Goal: Task Accomplishment & Management: Complete application form

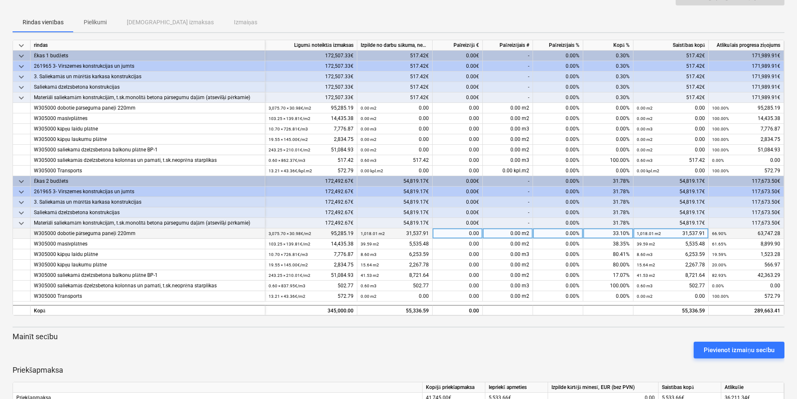
scroll to position [84, 0]
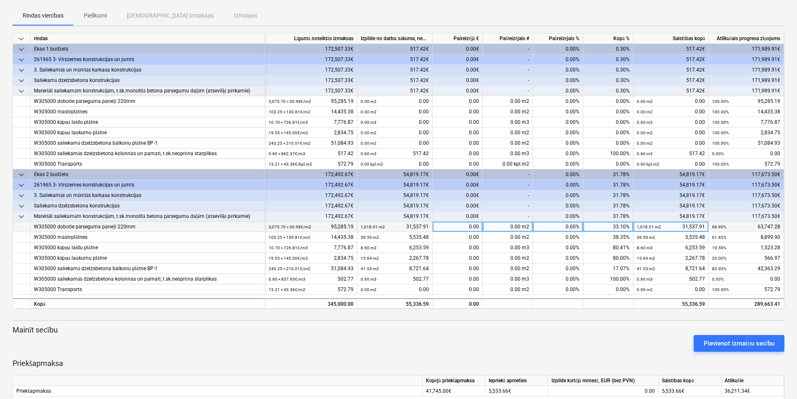
click at [480, 227] on div "0.00" at bounding box center [458, 227] width 50 height 10
type input "31,537.90"
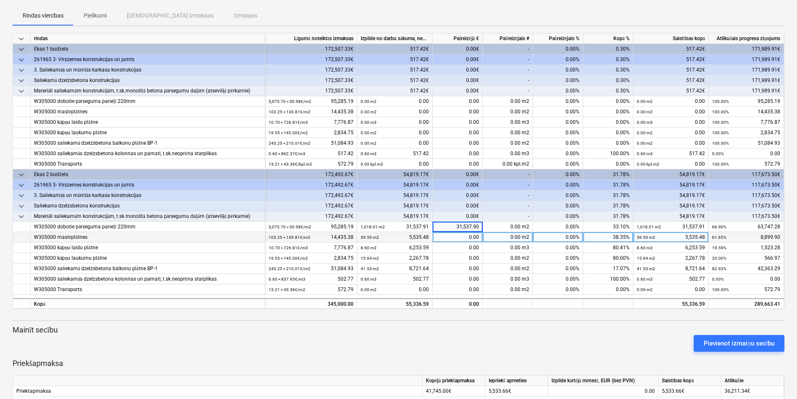
click at [480, 237] on div "0.00" at bounding box center [458, 237] width 50 height 10
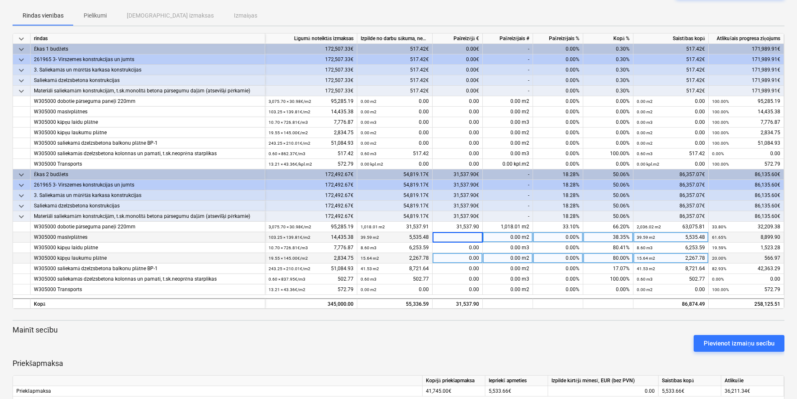
click at [479, 255] on div "0.00" at bounding box center [458, 258] width 50 height 10
type input "1,700.83"
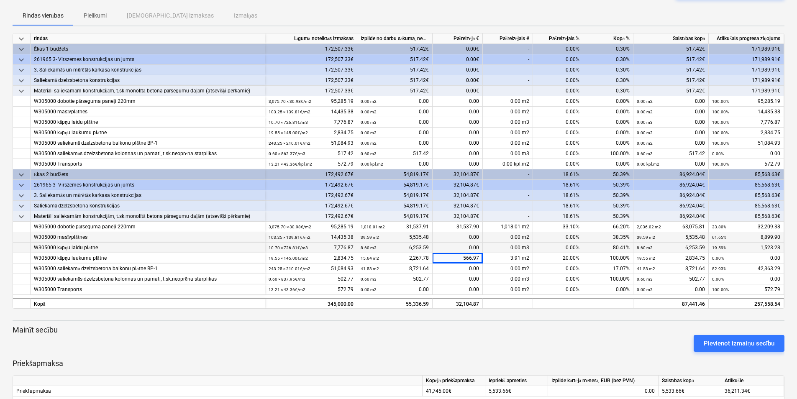
click at [480, 246] on div "0.00" at bounding box center [458, 248] width 50 height 10
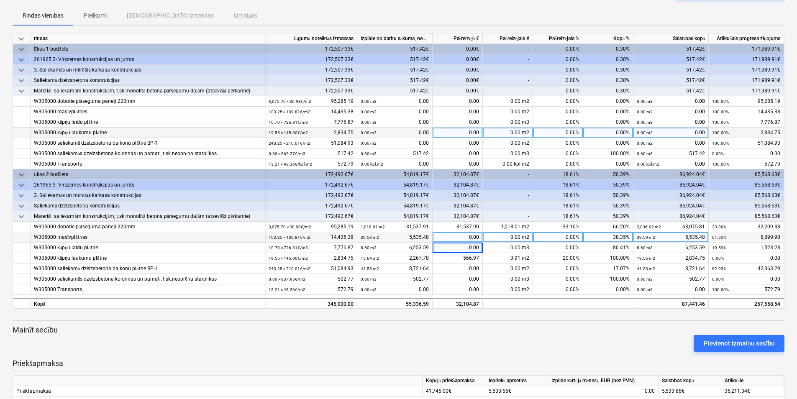
click at [480, 131] on div "0.00" at bounding box center [458, 133] width 50 height 10
type input "1,133.03"
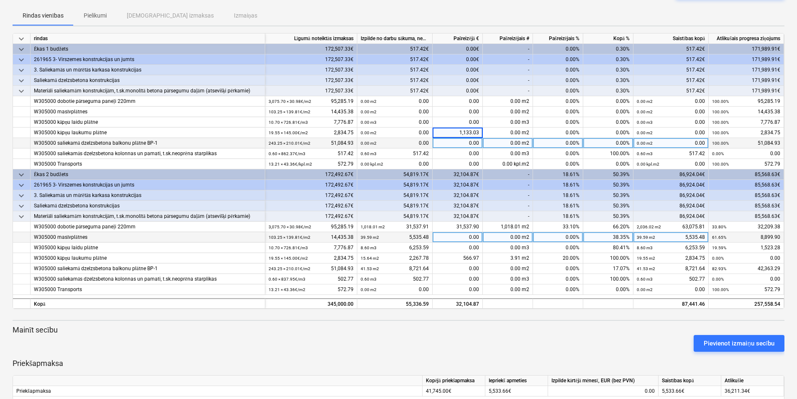
click at [482, 142] on div "0.00" at bounding box center [458, 143] width 50 height 10
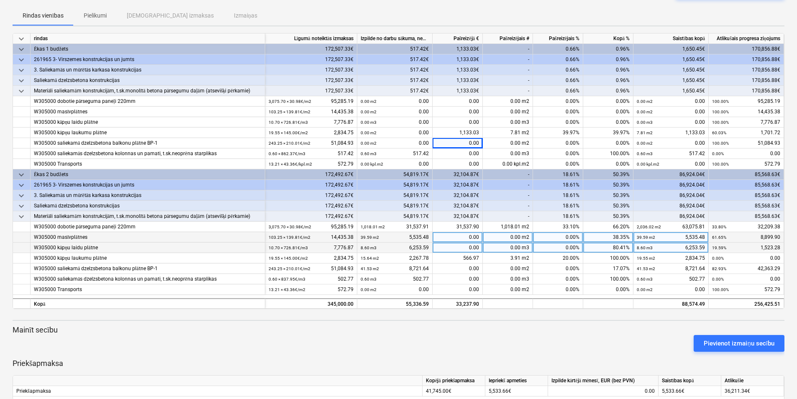
click at [479, 246] on div "0.00" at bounding box center [458, 248] width 50 height 10
type input "4,657.45"
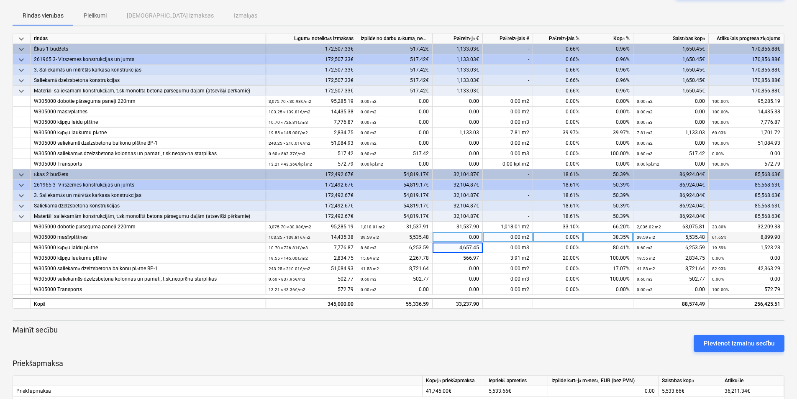
click at [475, 236] on div "0.00" at bounding box center [458, 237] width 50 height 10
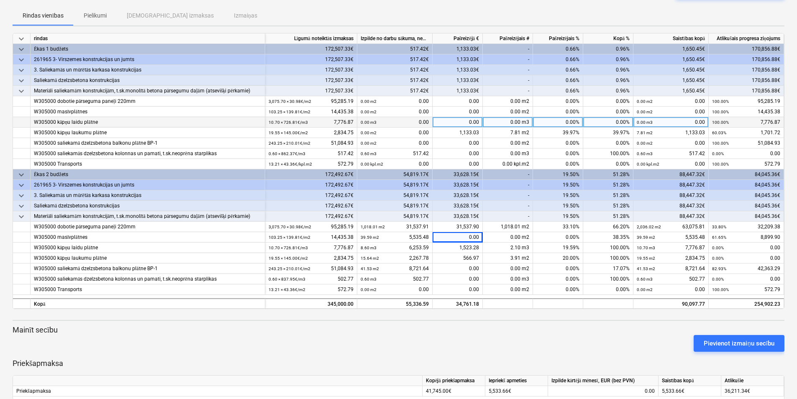
click at [479, 119] on div "0.00" at bounding box center [458, 122] width 50 height 10
type input "3,134.17"
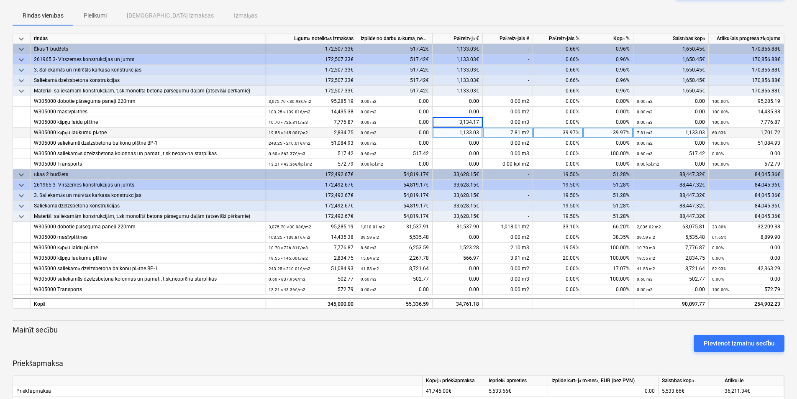
click at [464, 135] on div "1,133.03" at bounding box center [458, 133] width 50 height 10
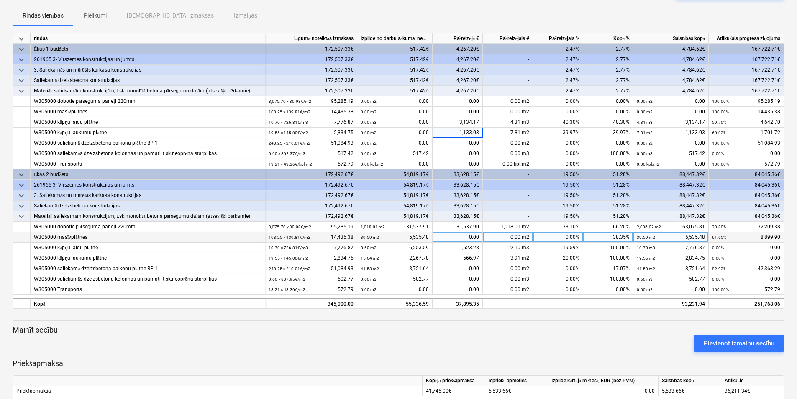
click at [479, 235] on div "0.00" at bounding box center [458, 237] width 50 height 10
type input "3,992.27"
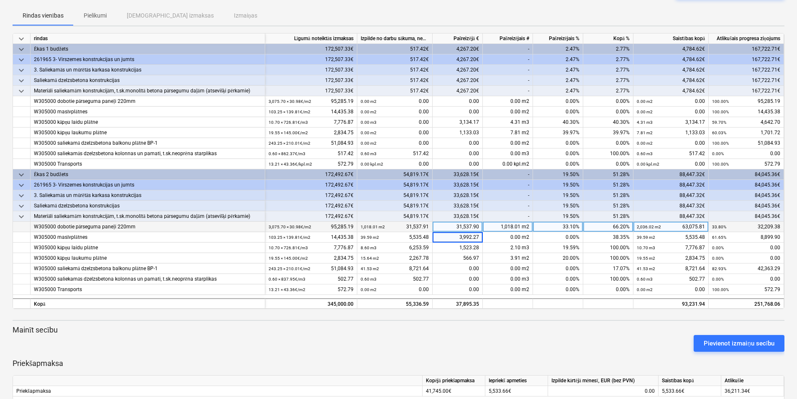
click at [470, 226] on div "31,537.90" at bounding box center [458, 227] width 50 height 10
click at [479, 225] on div "31,537.90" at bounding box center [458, 227] width 50 height 10
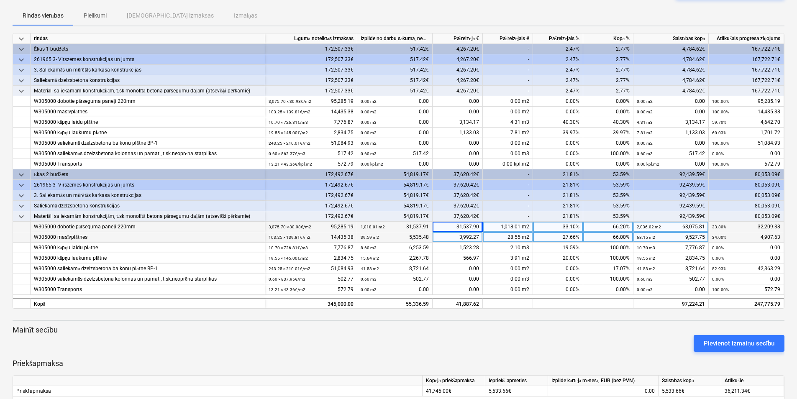
click at [479, 234] on div "3,992.27" at bounding box center [458, 237] width 50 height 10
type input "6,066.00"
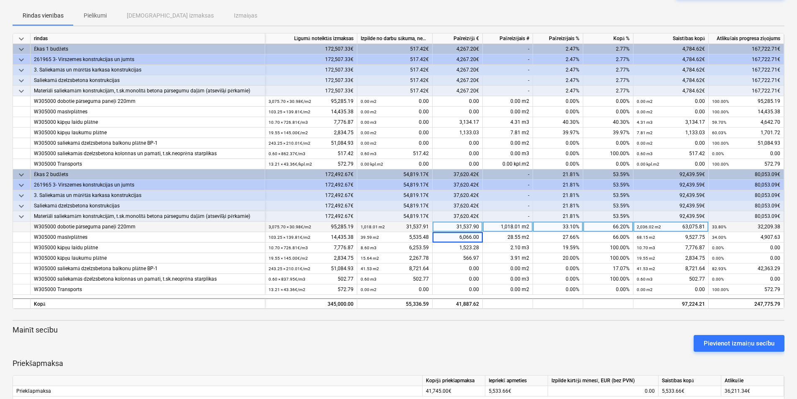
click at [423, 225] on div "1,018.01 m2 31,537.91" at bounding box center [395, 227] width 68 height 10
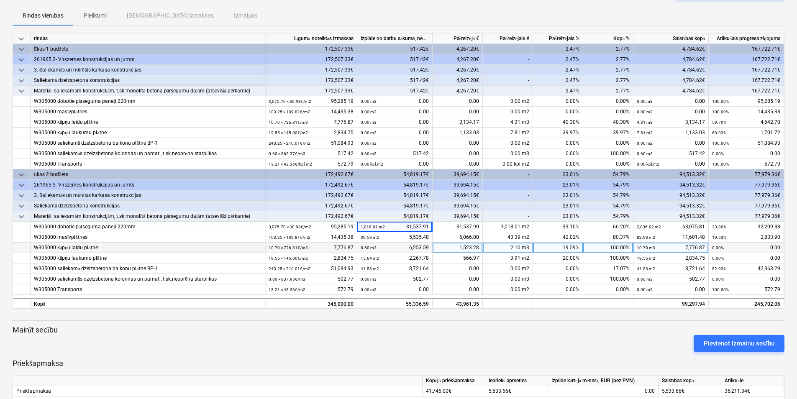
click at [427, 247] on div "8.60 m3 6,253.59" at bounding box center [395, 248] width 68 height 10
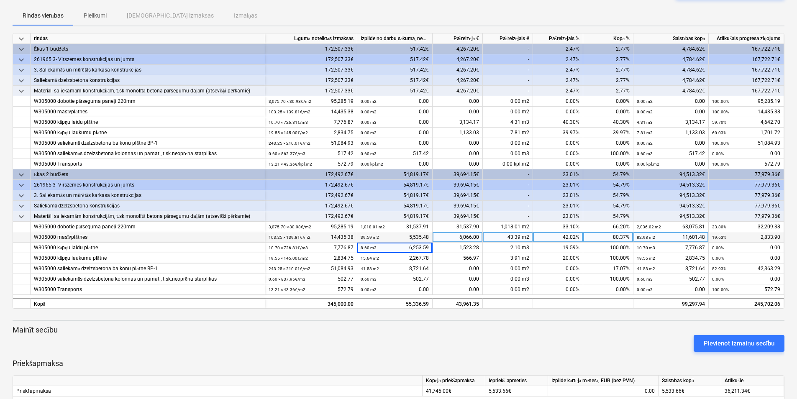
click at [429, 235] on div "39.59 m2 5,535.48" at bounding box center [394, 237] width 75 height 10
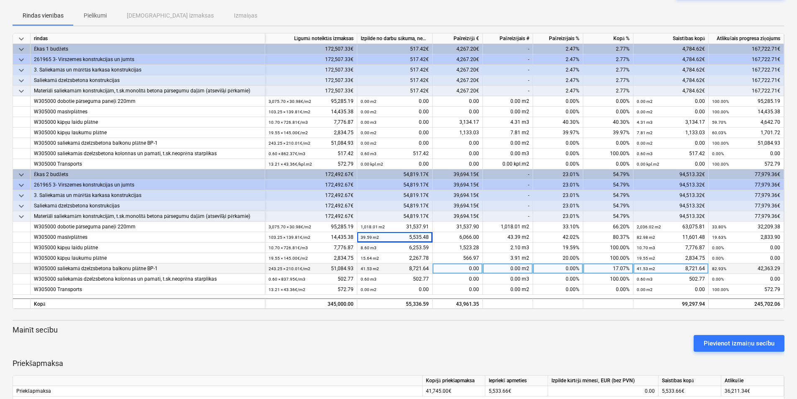
click at [480, 267] on div "0.00" at bounding box center [458, 269] width 50 height 10
type input "17,443.27"
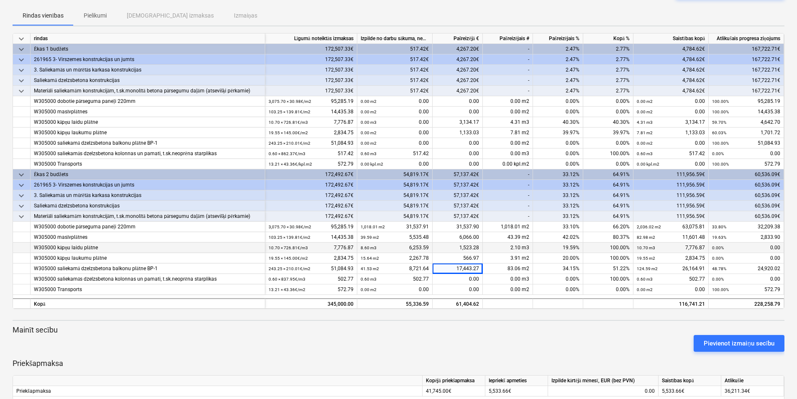
click at [473, 246] on div "1,523.28" at bounding box center [458, 248] width 50 height 10
click at [480, 300] on div "61,404.62" at bounding box center [458, 303] width 50 height 10
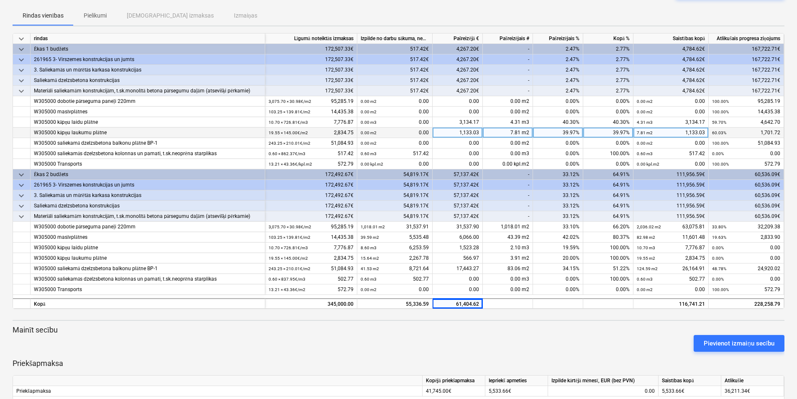
click at [480, 131] on div "1,133.03" at bounding box center [458, 133] width 50 height 10
type input "1,133.86"
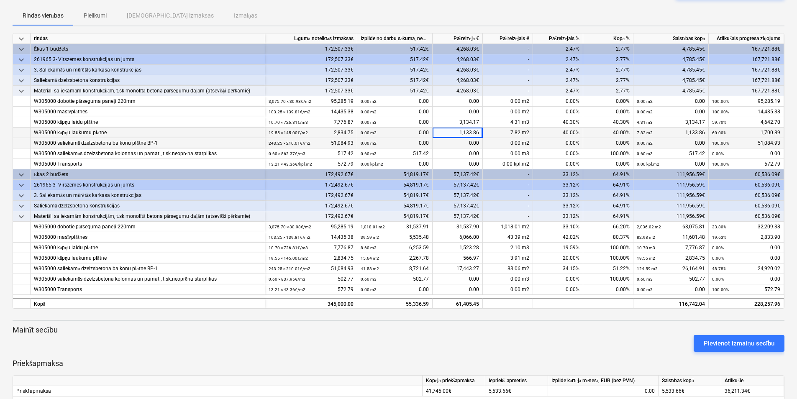
click at [466, 142] on div "0.00" at bounding box center [458, 143] width 50 height 10
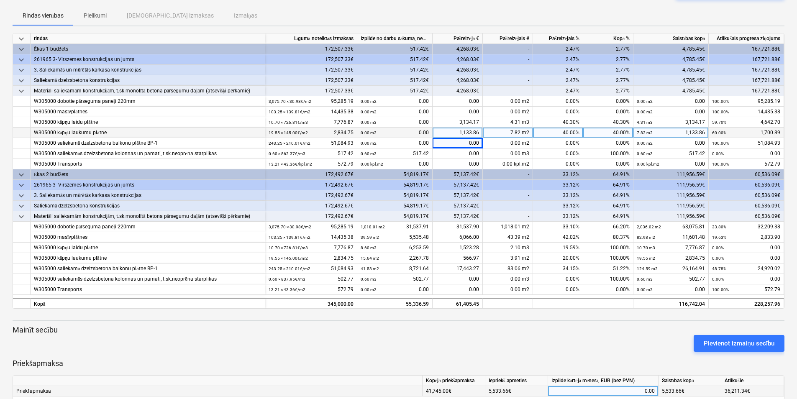
click at [654, 389] on div "0.00" at bounding box center [602, 391] width 103 height 10
type input "6,140.55"
click at [638, 356] on div at bounding box center [399, 355] width 772 height 7
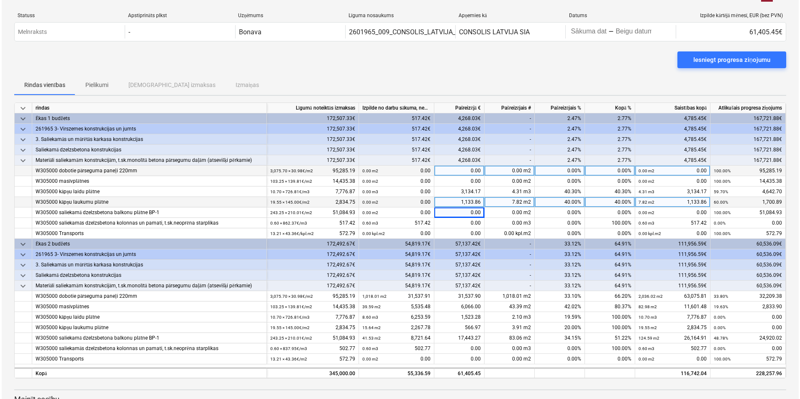
scroll to position [0, 0]
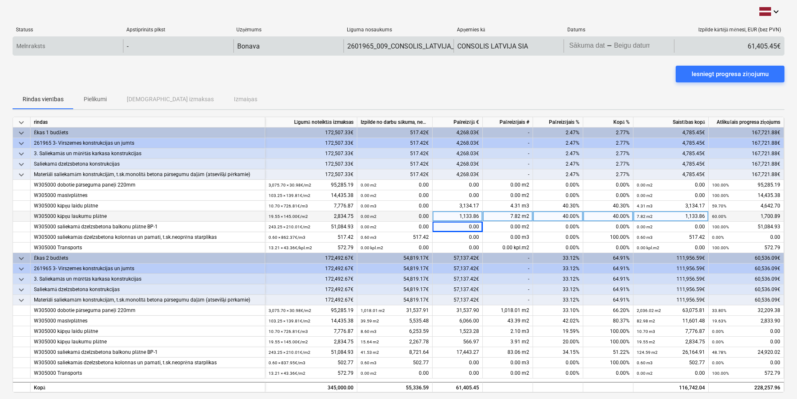
click at [581, 46] on body "keyboard_arrow_down Statuss Apstiprināts plkst Uzņēmums Līguma nosaukums Apņemi…" at bounding box center [398, 199] width 797 height 399
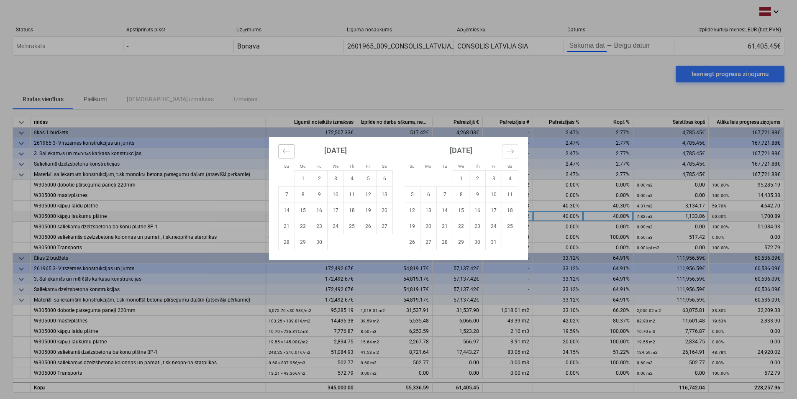
click at [284, 152] on icon "Move backward to switch to the previous month." at bounding box center [286, 151] width 8 height 8
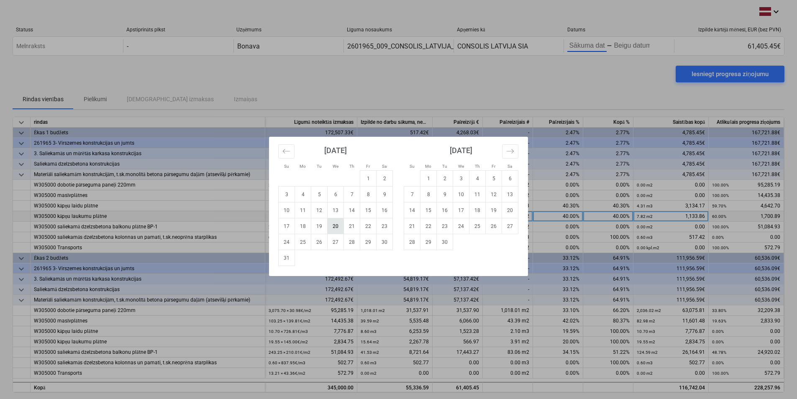
click at [336, 227] on td "20" at bounding box center [336, 226] width 16 height 16
type input "[DATE]"
click at [353, 244] on td "28" at bounding box center [352, 242] width 16 height 16
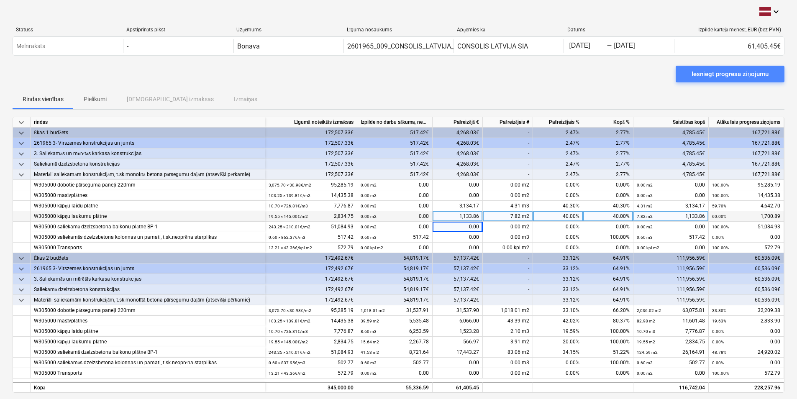
click at [714, 75] on div "Iesniegt progresa ziņojumu" at bounding box center [730, 74] width 77 height 11
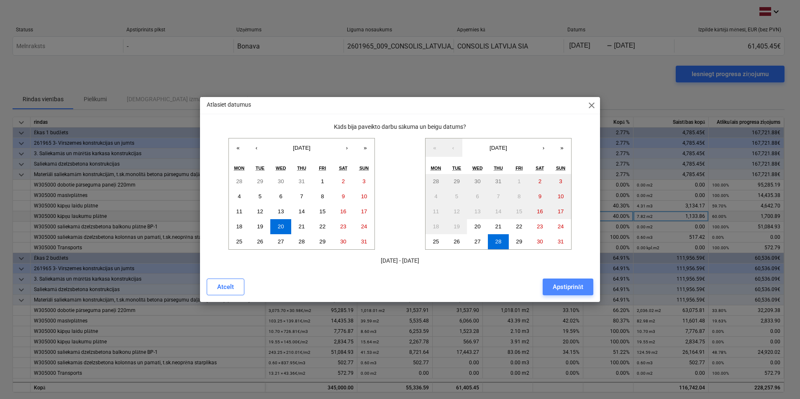
click at [573, 287] on div "Apstiprināt" at bounding box center [568, 287] width 31 height 11
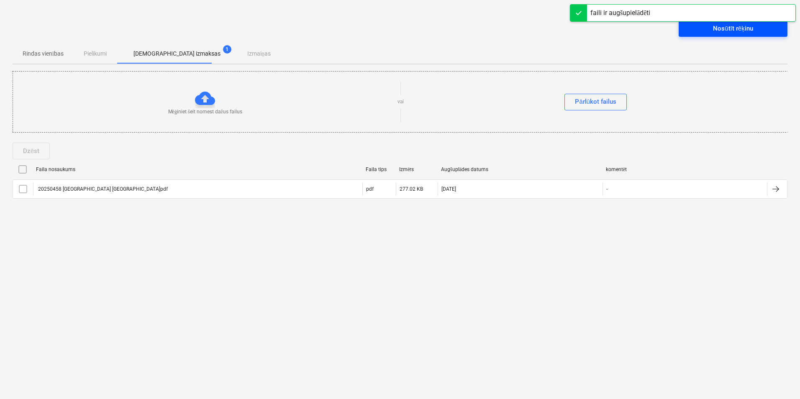
click at [751, 31] on div "Nosūtīt rēķinu" at bounding box center [733, 28] width 40 height 11
